Goal: Find specific page/section: Find specific page/section

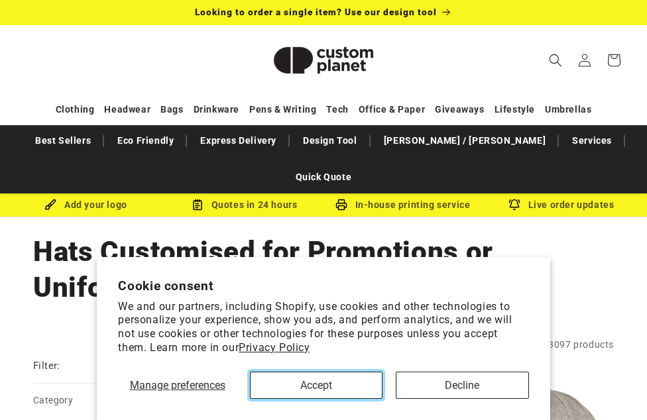
click at [364, 398] on button "Accept" at bounding box center [316, 385] width 133 height 27
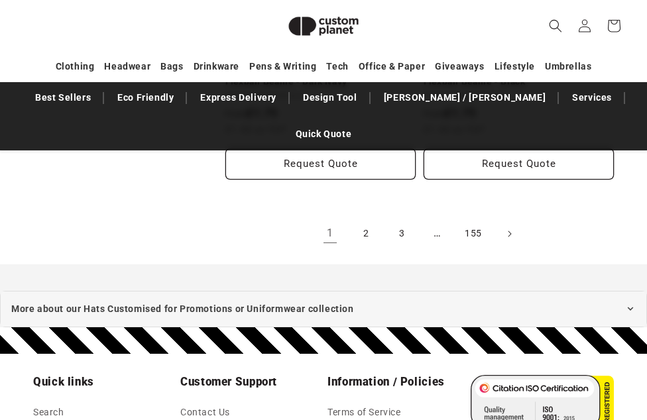
scroll to position [3440, 0]
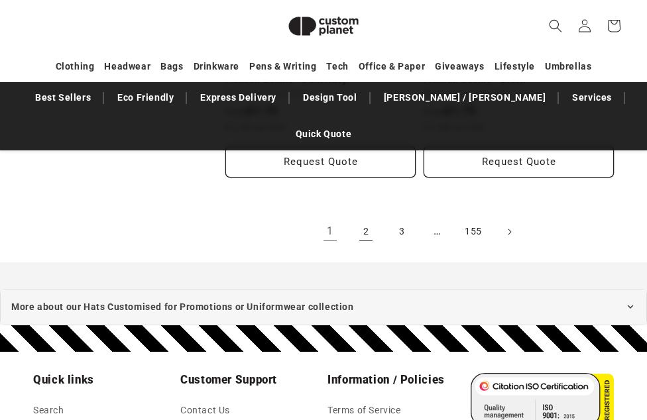
click at [367, 218] on link "2" at bounding box center [365, 232] width 29 height 29
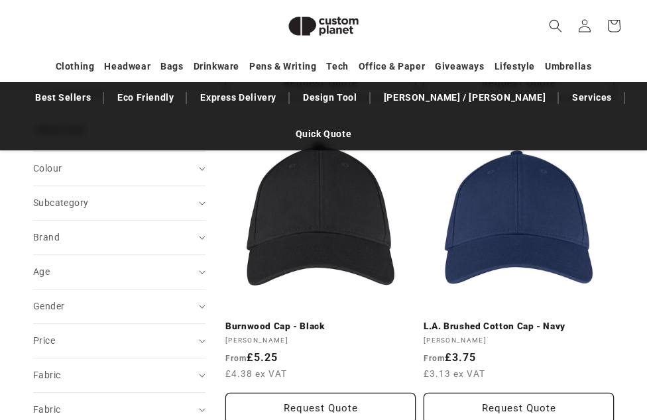
scroll to position [544, 0]
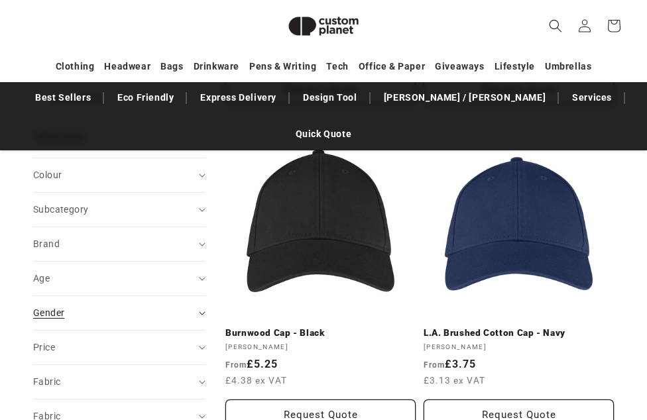
click at [202, 312] on icon "Gender (0 selected)" at bounding box center [202, 314] width 7 height 4
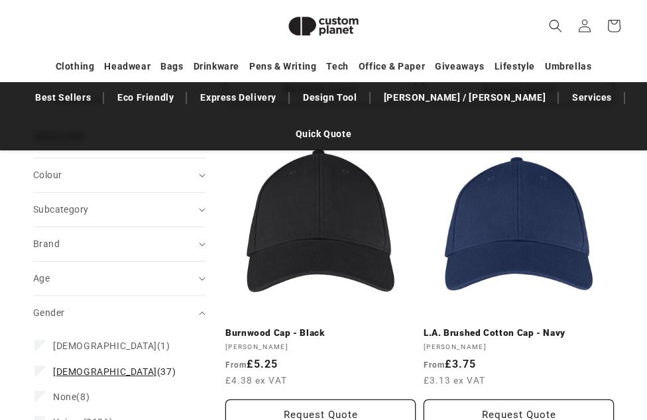
click at [64, 367] on span "[DEMOGRAPHIC_DATA]" at bounding box center [105, 372] width 104 height 11
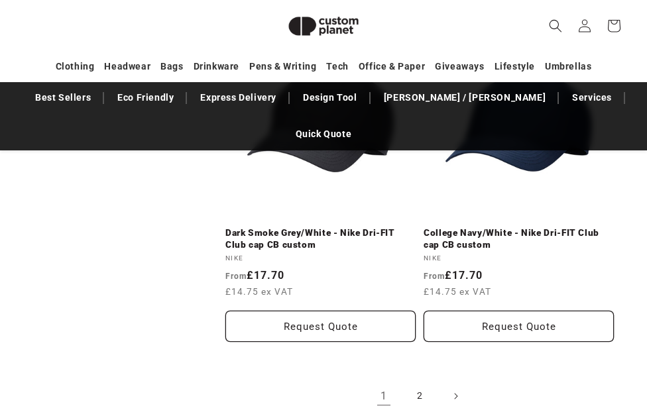
scroll to position [3323, 0]
click at [420, 381] on link "2" at bounding box center [419, 395] width 29 height 29
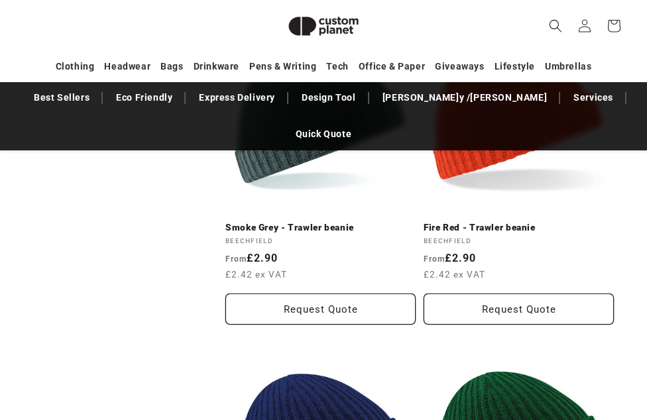
scroll to position [2338, 0]
